Goal: Task Accomplishment & Management: Use online tool/utility

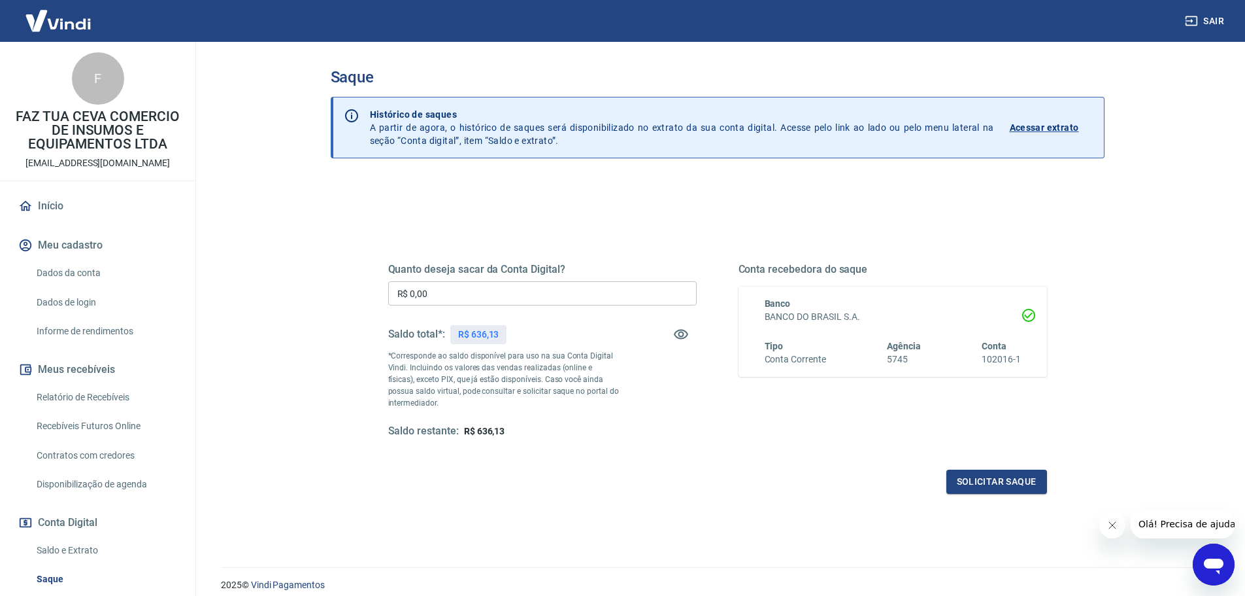
click at [481, 337] on p "R$ 636,13" at bounding box center [478, 335] width 41 height 14
copy p "636,13"
drag, startPoint x: 471, startPoint y: 294, endPoint x: 359, endPoint y: 307, distance: 113.1
click at [359, 307] on div "Quanto deseja sacar da Conta Digital? R$ 0,00 ​ Saldo total*: R$ 636,13 *Corres…" at bounding box center [718, 357] width 722 height 304
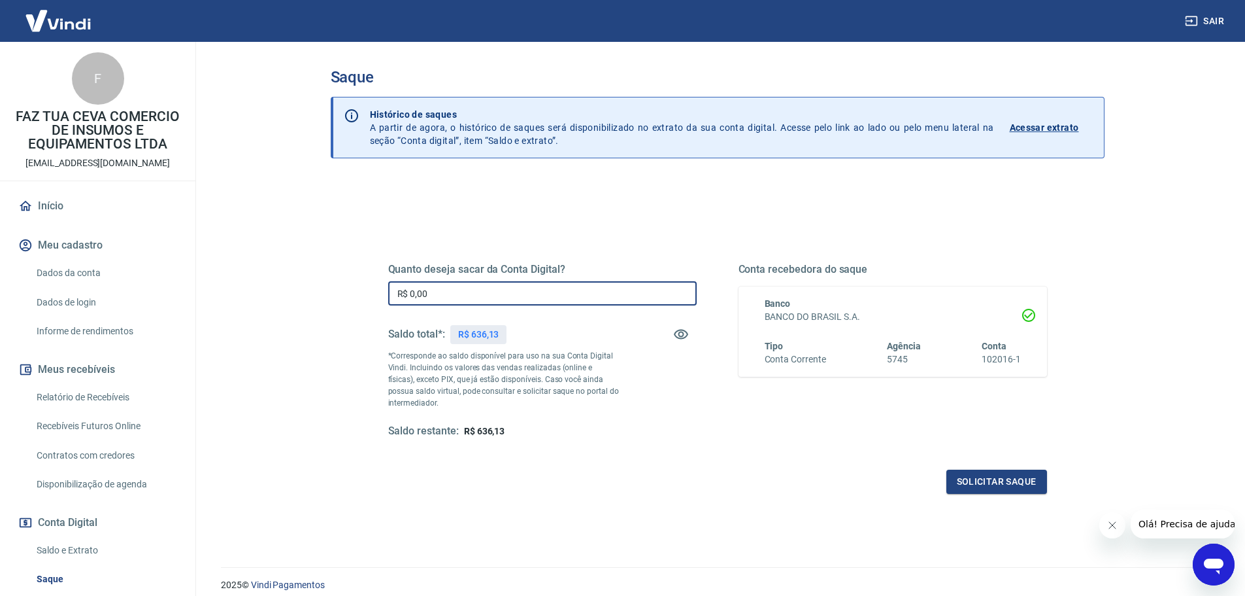
paste input "636,13"
type input "R$ 636,13"
click at [995, 480] on button "Solicitar saque" at bounding box center [997, 481] width 101 height 24
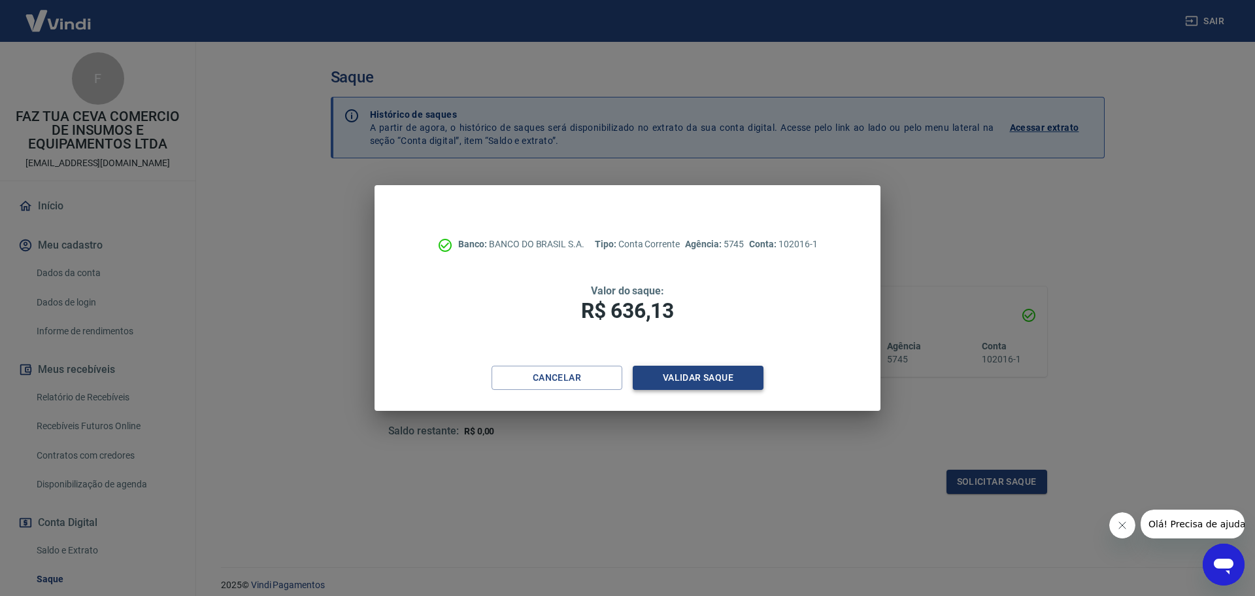
click at [710, 390] on button "Validar saque" at bounding box center [698, 377] width 131 height 24
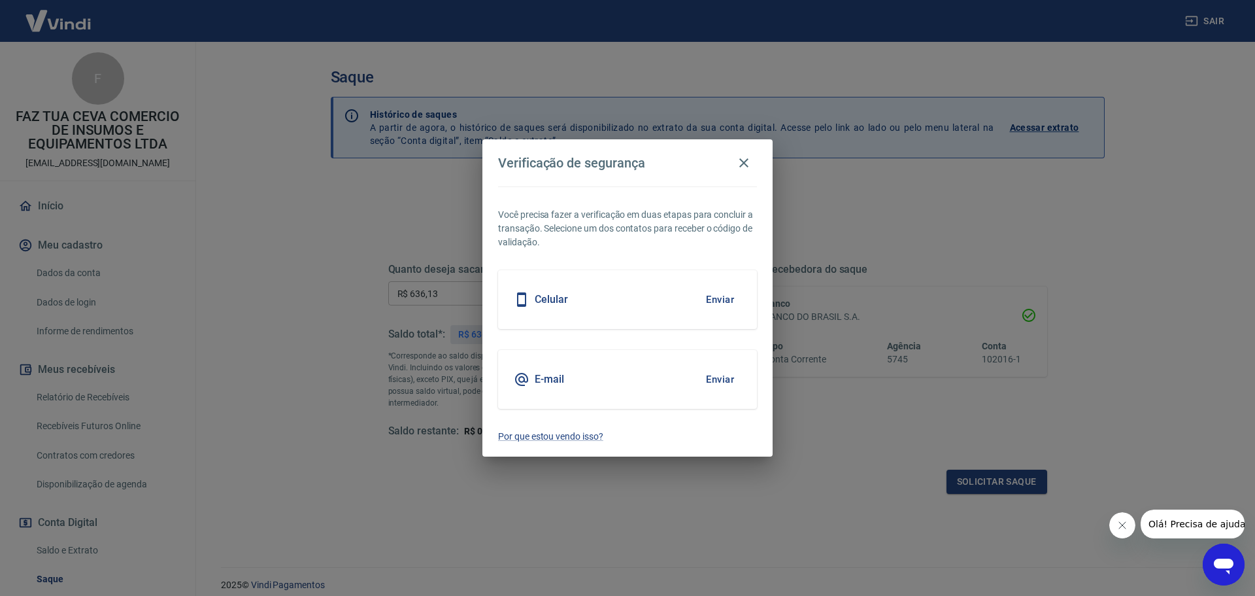
click at [724, 380] on button "Enviar" at bounding box center [720, 378] width 42 height 27
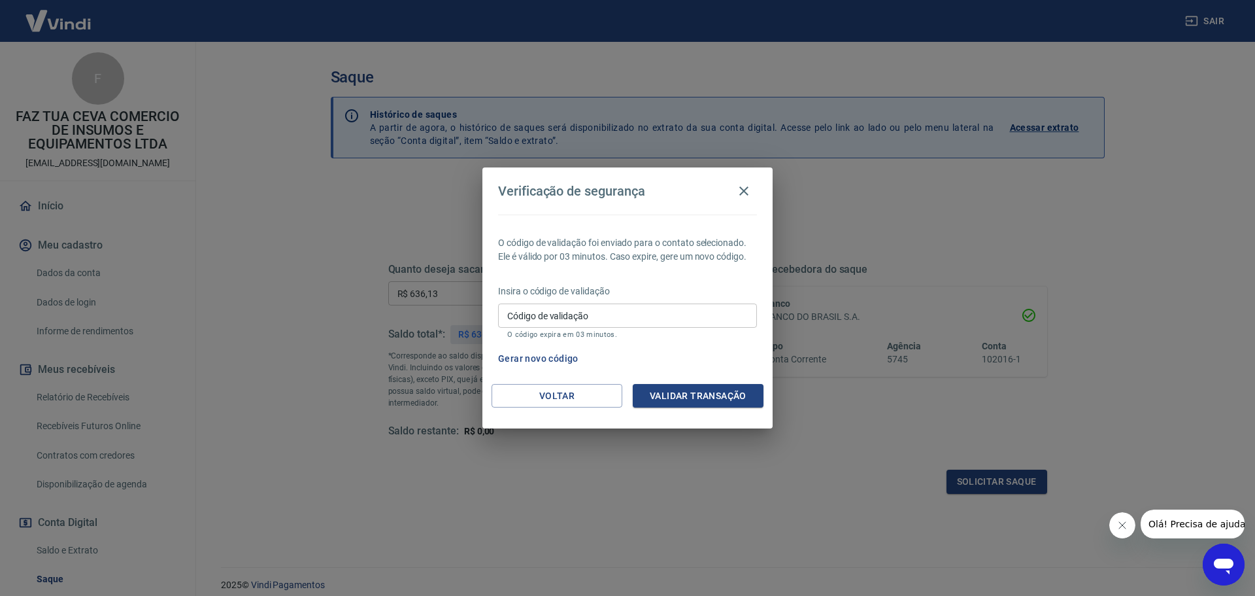
click at [624, 313] on input "Código de validação" at bounding box center [627, 315] width 259 height 24
type input "744991"
click at [685, 391] on button "Validar transação" at bounding box center [698, 396] width 131 height 24
